Goal: Use online tool/utility: Utilize a website feature to perform a specific function

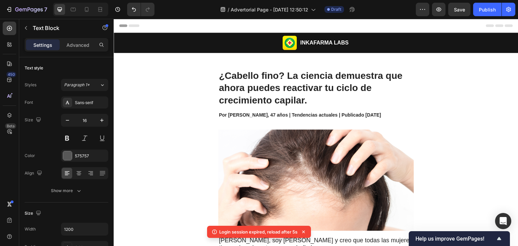
scroll to position [2030, 0]
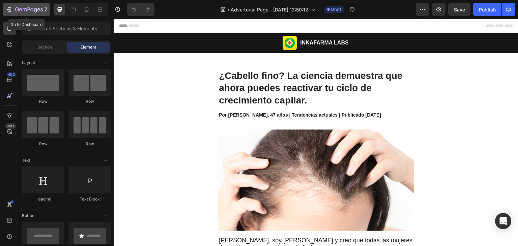
click at [7, 13] on div "7" at bounding box center [26, 9] width 41 height 8
